Goal: Communication & Community: Answer question/provide support

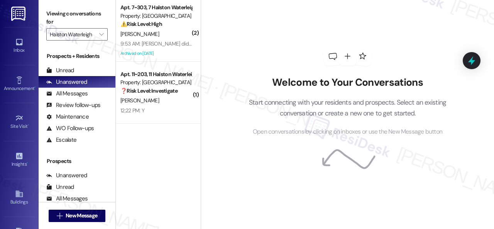
click at [234, 105] on div "Welcome to Your Conversations Start connecting with your residents and prospect…" at bounding box center [348, 91] width 232 height 183
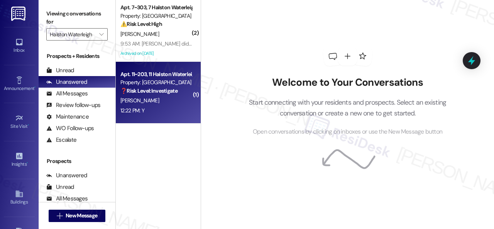
click at [157, 90] on strong "❓ Risk Level: Investigate" at bounding box center [149, 90] width 57 height 7
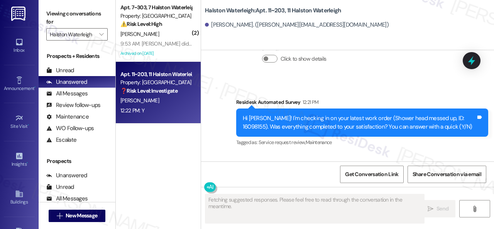
scroll to position [2, 0]
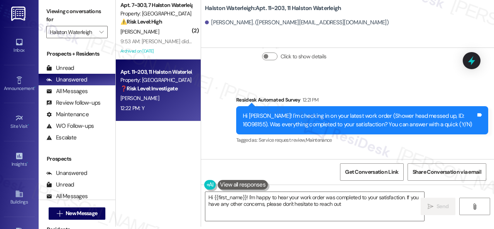
drag, startPoint x: 217, startPoint y: 84, endPoint x: 218, endPoint y: 88, distance: 4.0
click at [217, 84] on div "Survey, sent via SMS Residesk Automated Survey 12:21 PM Hi [PERSON_NAME]! I'm c…" at bounding box center [347, 114] width 293 height 73
drag, startPoint x: 392, startPoint y: 204, endPoint x: 124, endPoint y: 174, distance: 270.2
click at [124, 174] on div "( 2 ) Apt. 7~303, 7 Halston Waterleigh Property: Halston Waterleigh ⚠️ Risk Lev…" at bounding box center [305, 112] width 379 height 229
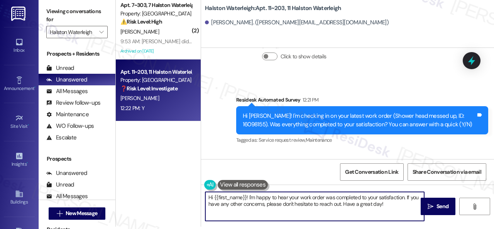
paste textarea "We're glad to hear everything’s taken care of. If your experience at {{property…"
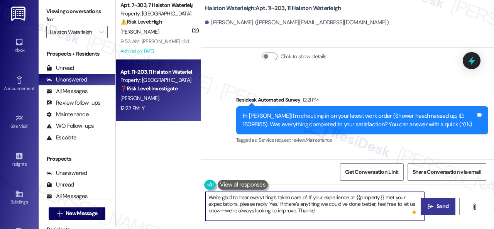
type textarea "We're glad to hear everything’s taken care of. If your experience at {{property…"
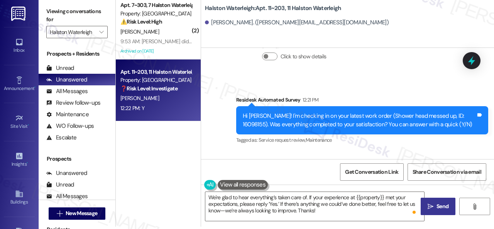
click at [438, 207] on span "Send" at bounding box center [443, 206] width 12 height 8
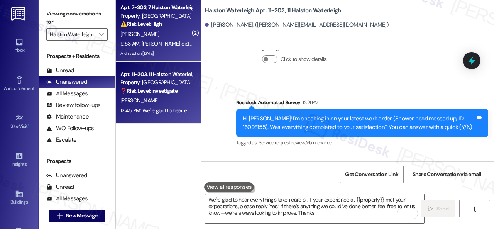
click at [165, 39] on div "9:53 AM: [PERSON_NAME] did the math here and it's worth paying the $500 fine an…" at bounding box center [156, 44] width 73 height 10
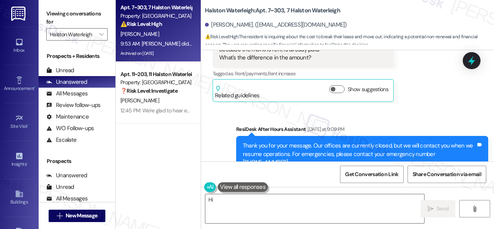
scroll to position [41128, 0]
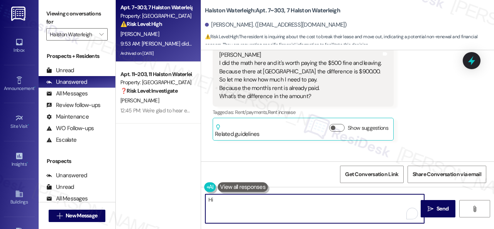
drag, startPoint x: 345, startPoint y: 213, endPoint x: 172, endPoint y: 185, distance: 174.9
click at [172, 185] on div "Apt. 7~303, 7 Halston Waterleigh Property: Halston Waterleigh ⚠️ Risk Level: Hi…" at bounding box center [305, 114] width 379 height 229
type textarea "I'll forward your question to the site team. I appreciate your patience."
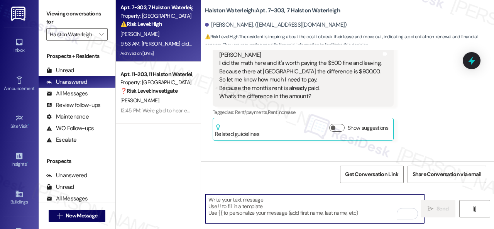
click at [282, 11] on b "Halston Waterleigh: Apt. 7~303, 7 Halston Waterleigh" at bounding box center [272, 11] width 135 height 8
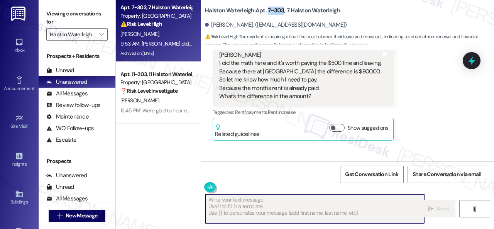
scroll to position [41243, 0]
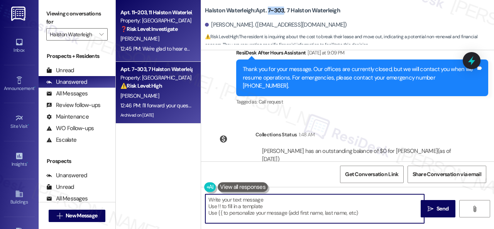
copy b "7~303"
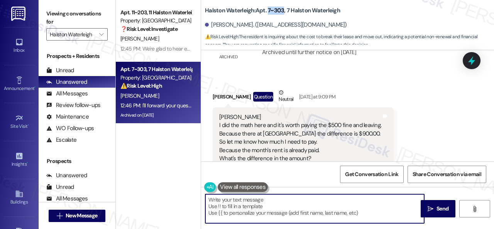
scroll to position [41143, 0]
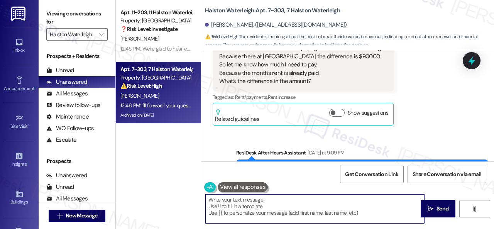
drag, startPoint x: 216, startPoint y: 87, endPoint x: 314, endPoint y: 120, distance: 103.6
copy div "I did the math here and it's worth paying the $500 fine and leaving. Because th…"
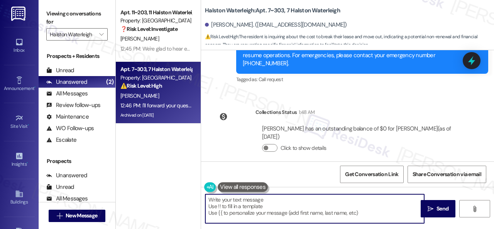
scroll to position [41297, 0]
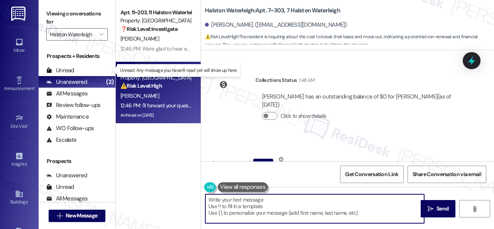
click at [70, 71] on div "Unread" at bounding box center [60, 70] width 28 height 8
